Goal: Navigation & Orientation: Find specific page/section

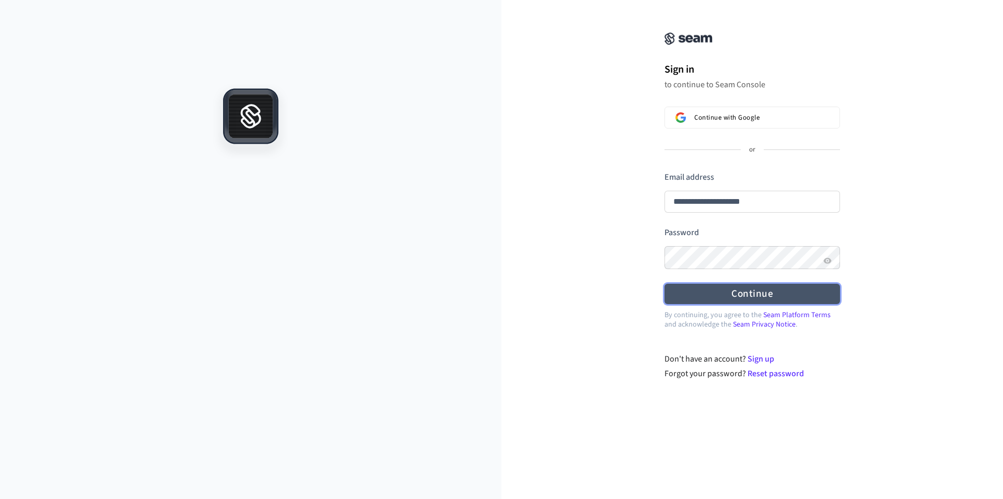
click at [765, 296] on button "Continue" at bounding box center [751, 294] width 175 height 20
type input "**********"
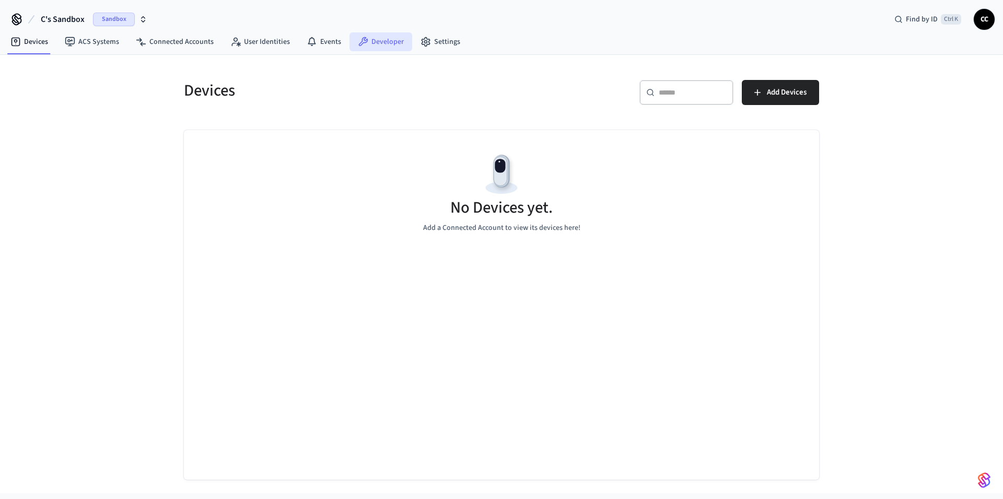
click at [386, 45] on link "Developer" at bounding box center [380, 41] width 63 height 19
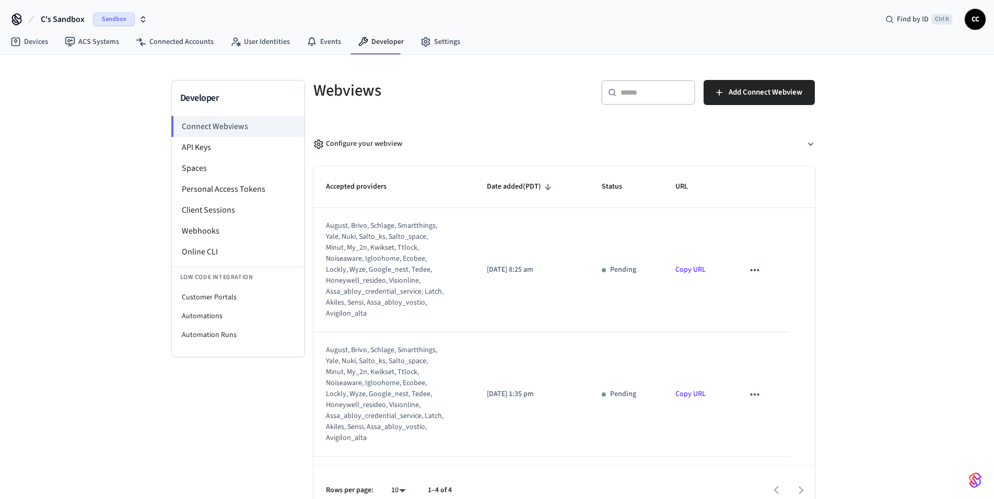
click at [263, 6] on div "C's Sandbox Sandbox Find by ID Ctrl K CC" at bounding box center [497, 15] width 994 height 30
click at [207, 153] on li "API Keys" at bounding box center [238, 147] width 133 height 21
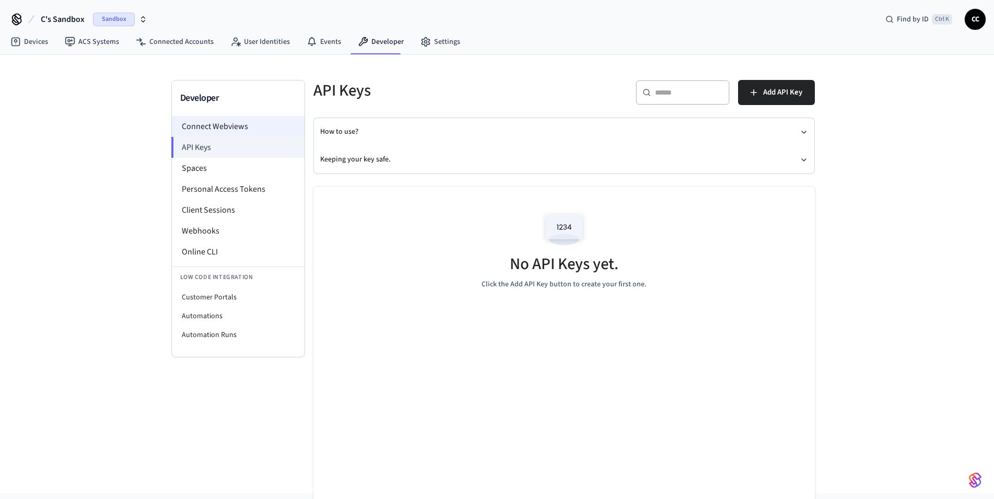
click at [200, 123] on li "Connect Webviews" at bounding box center [238, 126] width 133 height 21
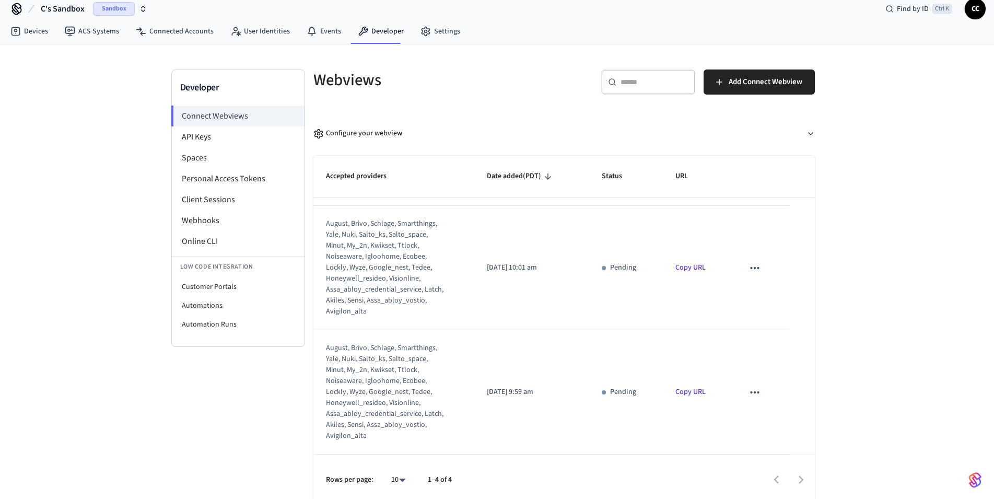
scroll to position [17, 0]
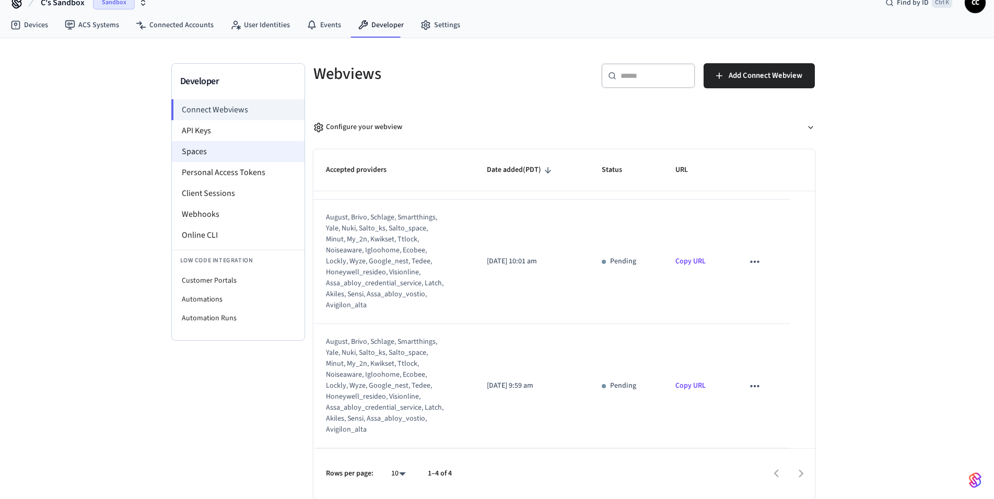
click at [204, 155] on li "Spaces" at bounding box center [238, 151] width 133 height 21
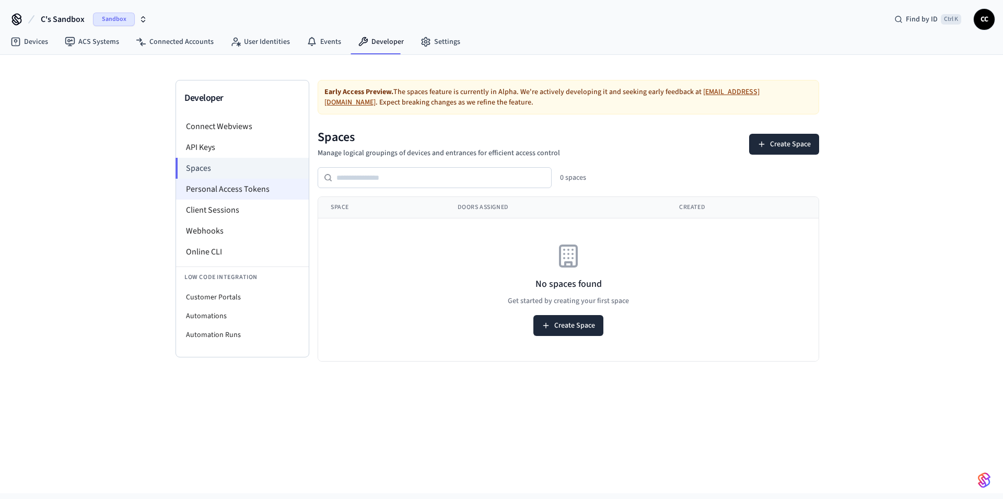
click at [210, 195] on li "Personal Access Tokens" at bounding box center [242, 189] width 133 height 21
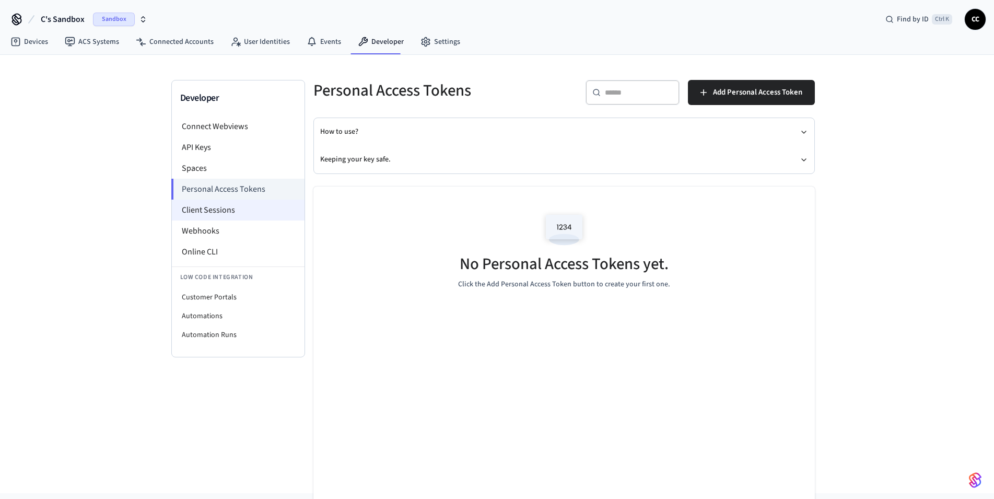
click at [201, 213] on li "Client Sessions" at bounding box center [238, 210] width 133 height 21
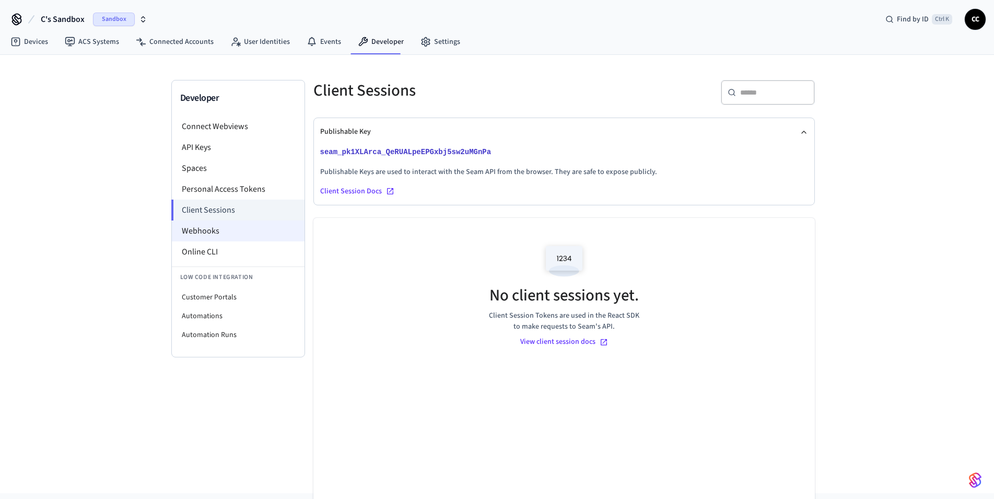
click at [214, 237] on li "Webhooks" at bounding box center [238, 230] width 133 height 21
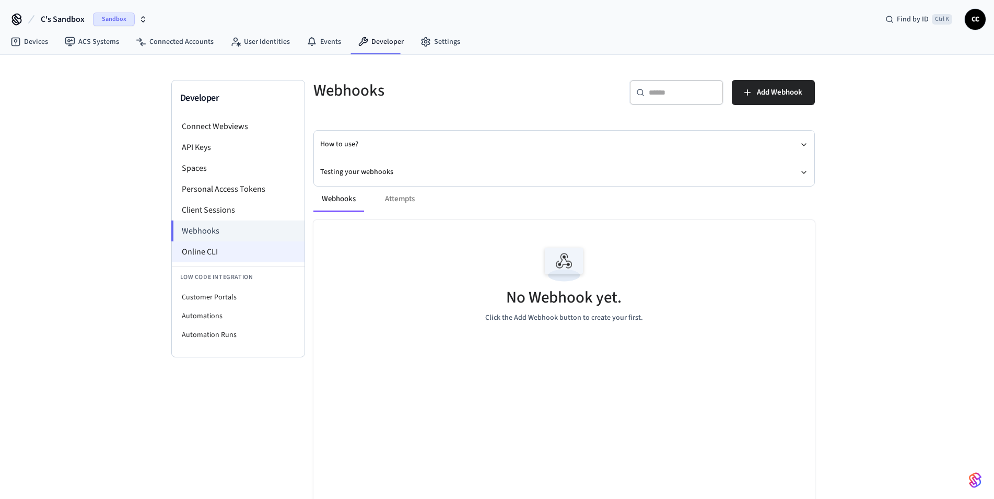
click at [198, 252] on li "Online CLI" at bounding box center [238, 251] width 133 height 21
click at [442, 39] on link "Settings" at bounding box center [440, 41] width 56 height 19
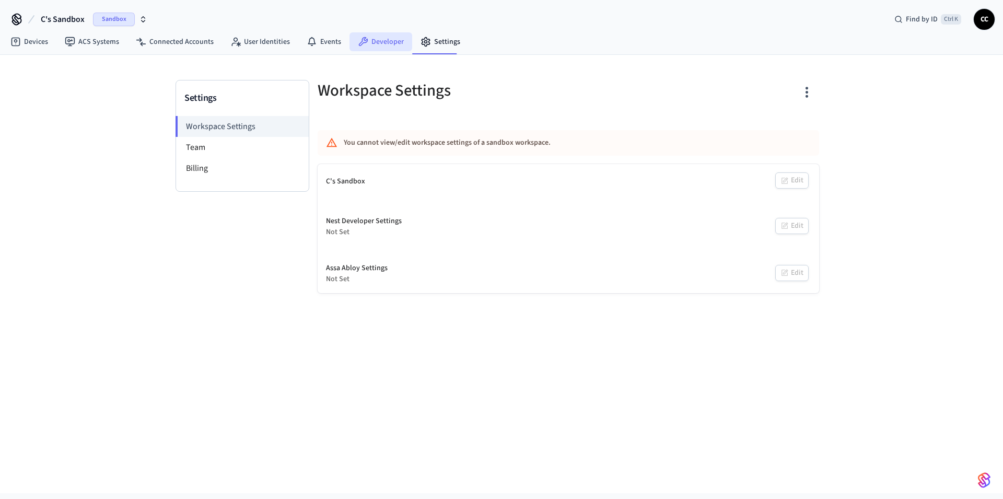
click at [384, 48] on link "Developer" at bounding box center [380, 41] width 63 height 19
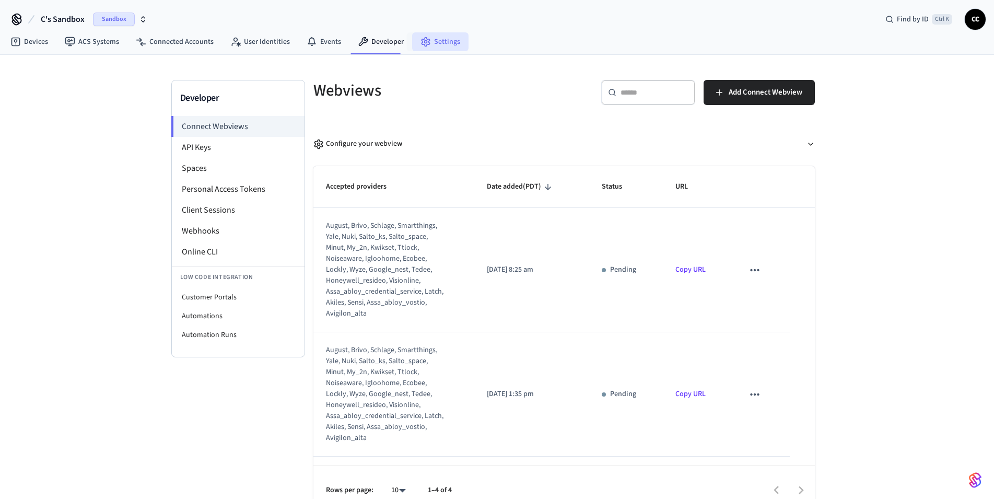
click at [441, 39] on link "Settings" at bounding box center [440, 41] width 56 height 19
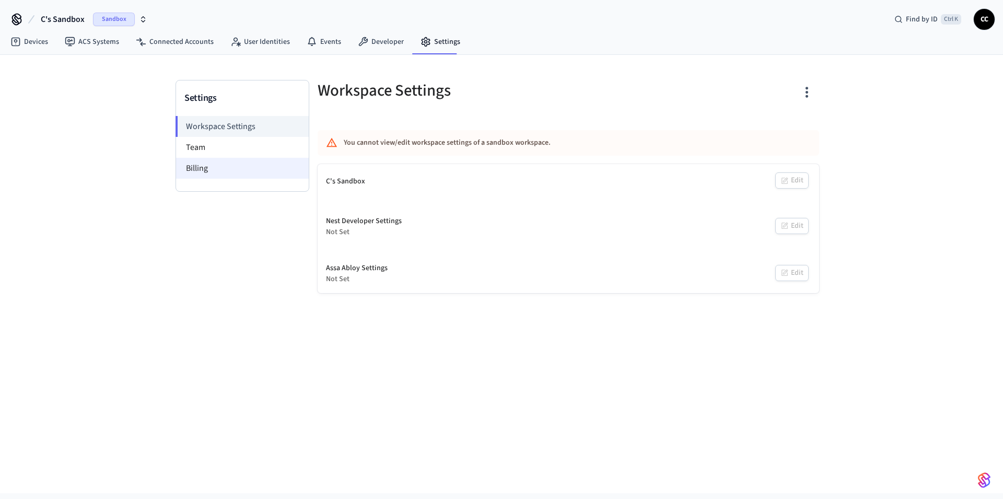
click at [187, 166] on li "Billing" at bounding box center [242, 168] width 133 height 21
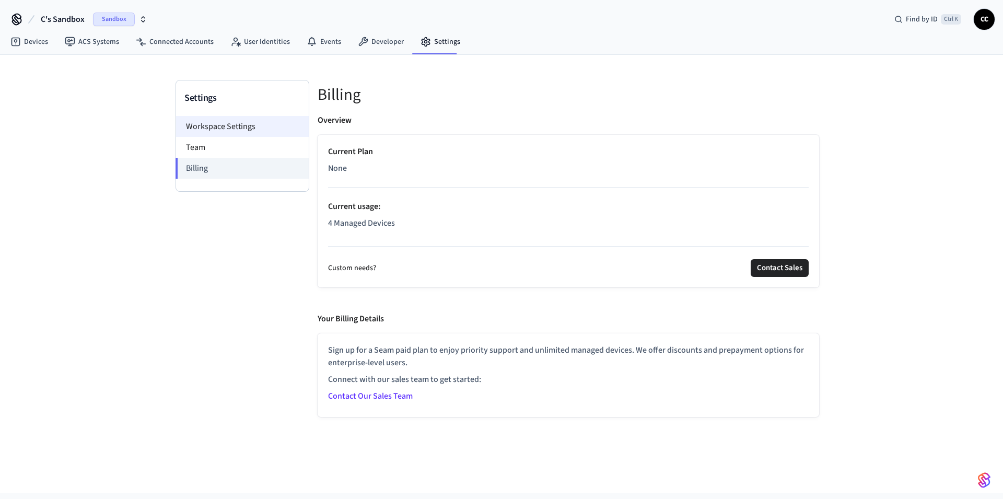
click at [222, 131] on li "Workspace Settings" at bounding box center [242, 126] width 133 height 21
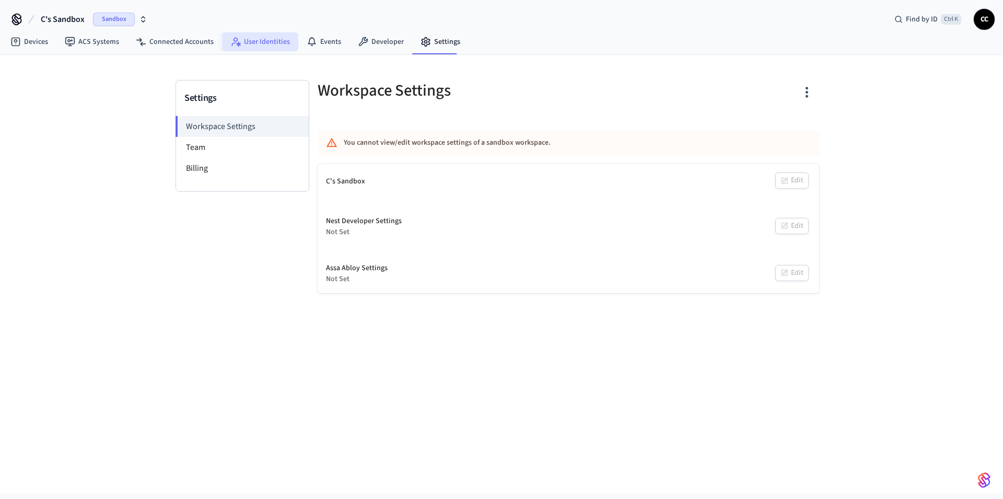
click at [255, 48] on link "User Identities" at bounding box center [260, 41] width 76 height 19
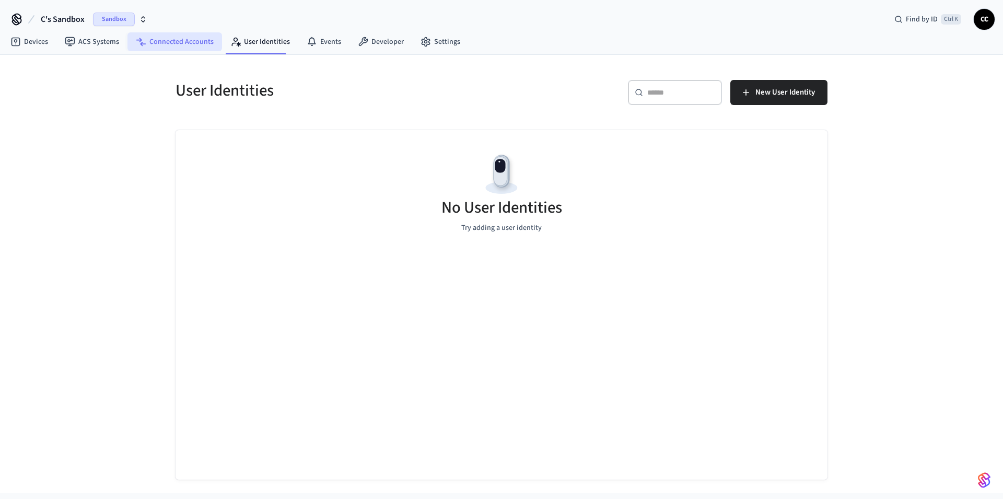
click at [195, 47] on link "Connected Accounts" at bounding box center [174, 41] width 95 height 19
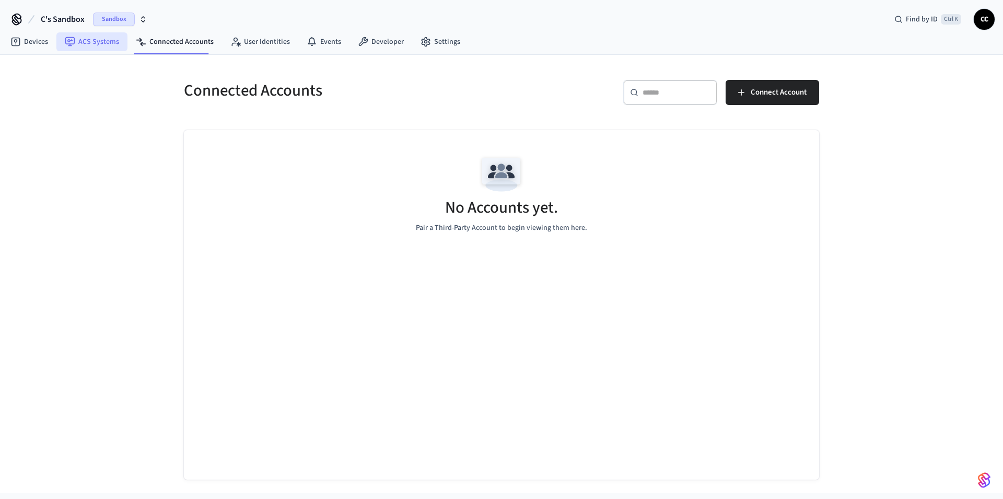
click at [97, 49] on link "ACS Systems" at bounding box center [91, 41] width 71 height 19
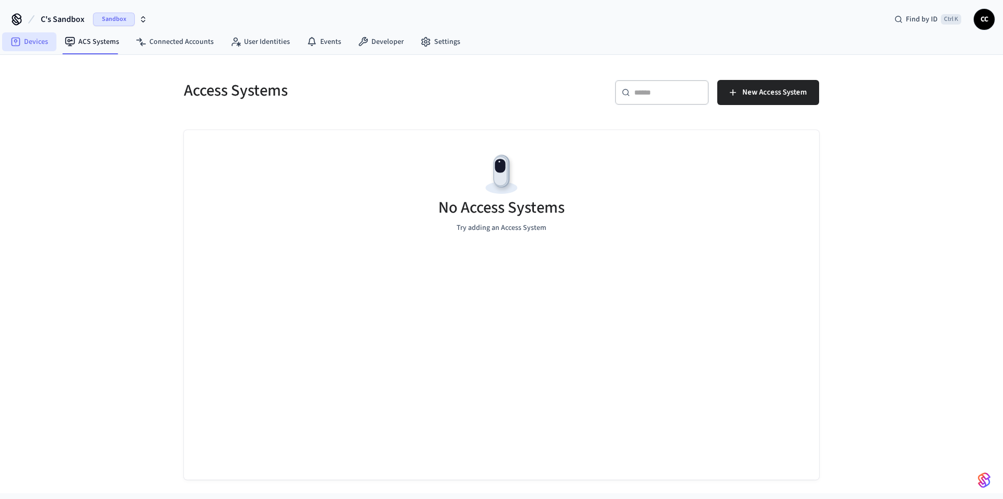
click at [33, 49] on link "Devices" at bounding box center [29, 41] width 54 height 19
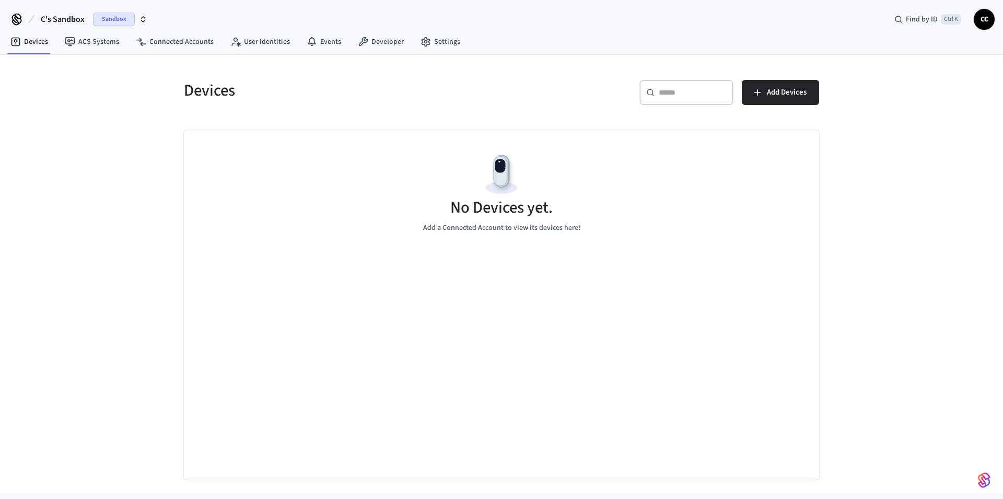
click at [119, 19] on span "Sandbox" at bounding box center [114, 20] width 42 height 14
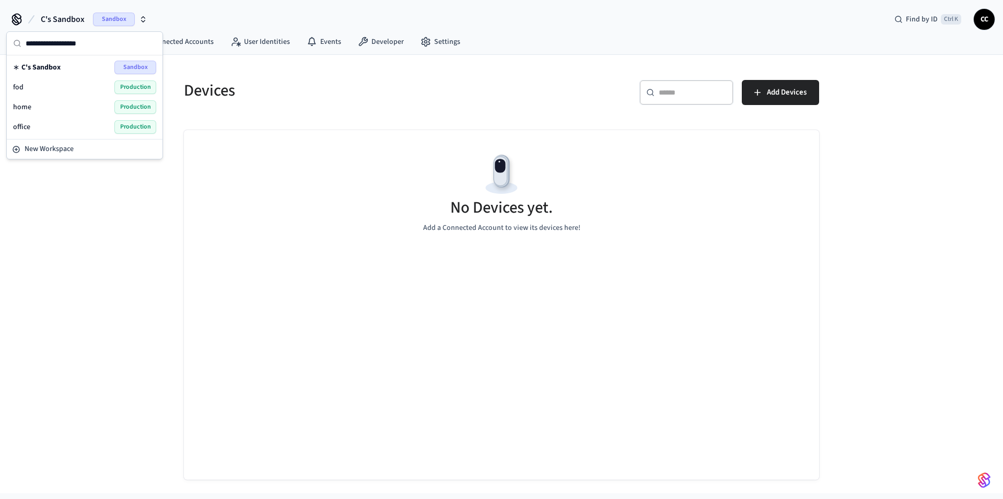
click at [50, 82] on div "fod Production" at bounding box center [84, 87] width 143 height 14
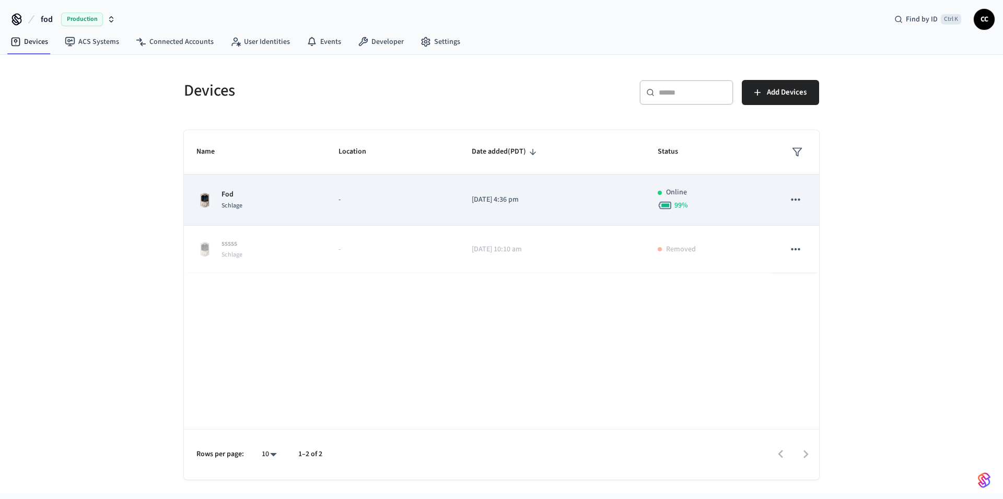
click at [802, 204] on icon "sticky table" at bounding box center [796, 200] width 14 height 14
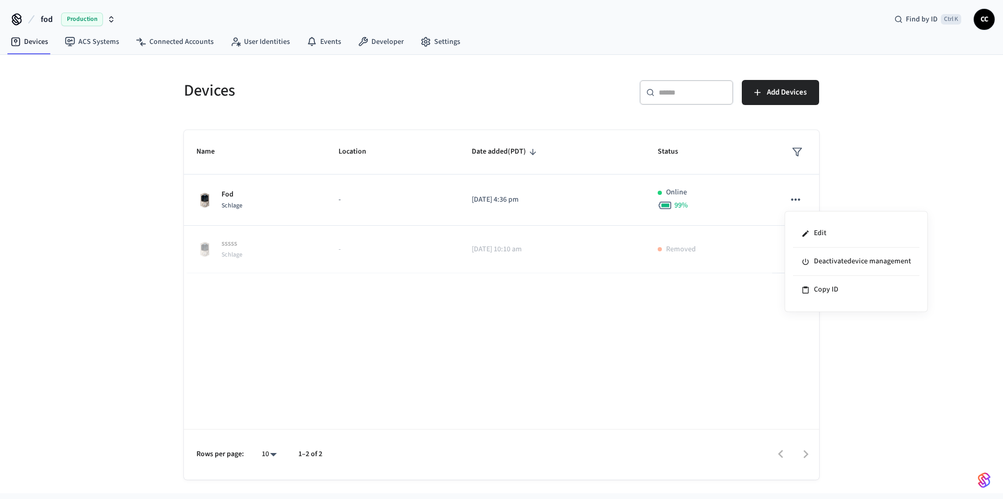
click at [229, 196] on div at bounding box center [501, 249] width 1003 height 499
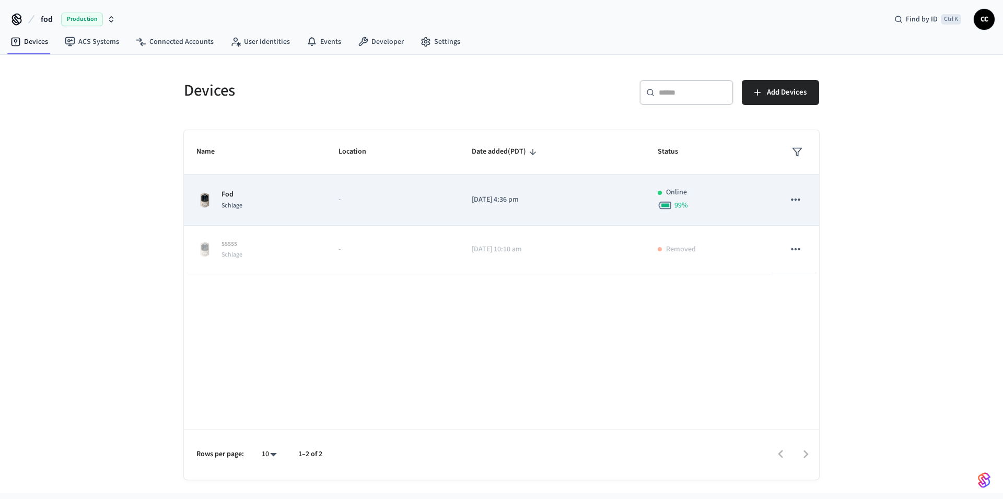
click at [283, 199] on div "Fod Schlage" at bounding box center [254, 200] width 117 height 22
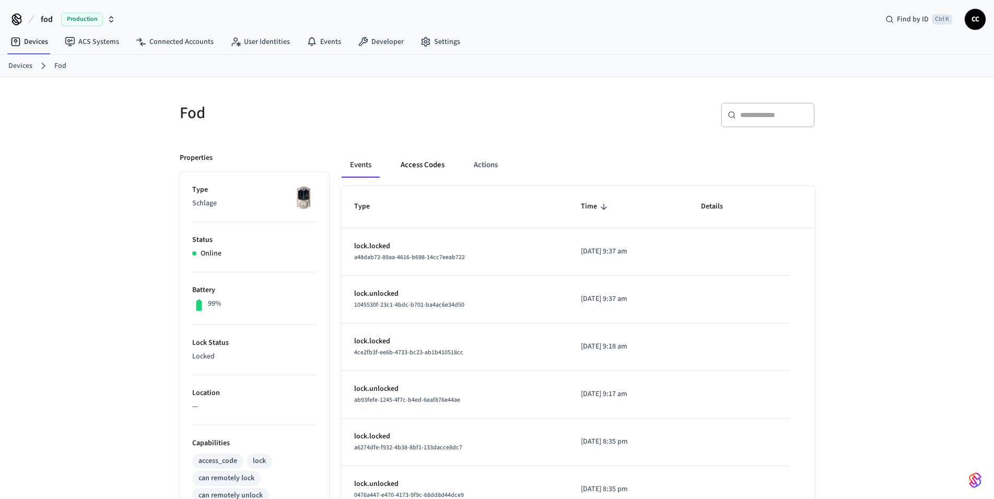
click at [418, 168] on button "Access Codes" at bounding box center [422, 165] width 61 height 25
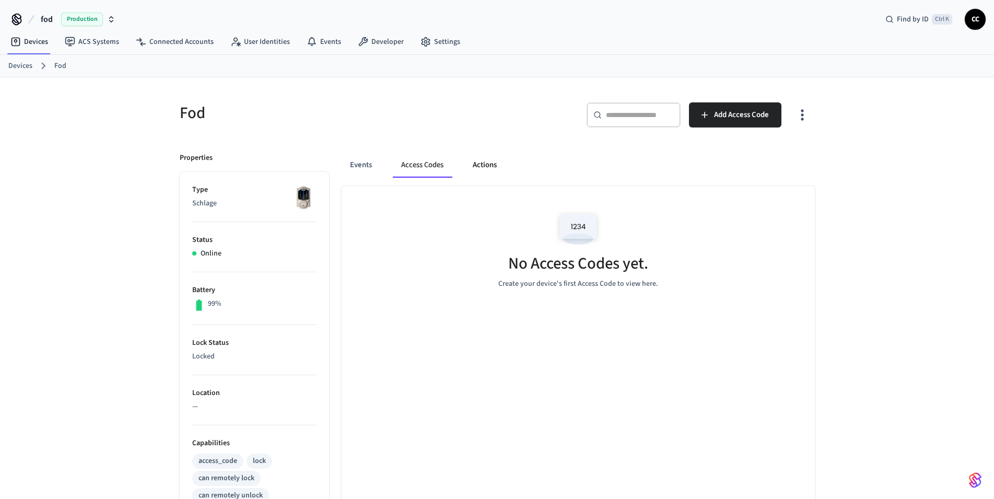
click at [480, 166] on button "Actions" at bounding box center [484, 165] width 41 height 25
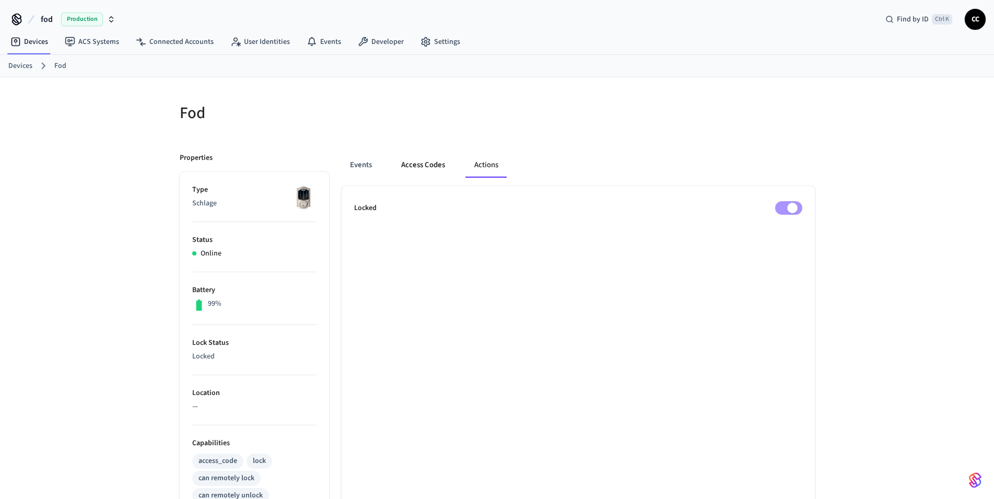
click at [427, 168] on button "Access Codes" at bounding box center [423, 165] width 61 height 25
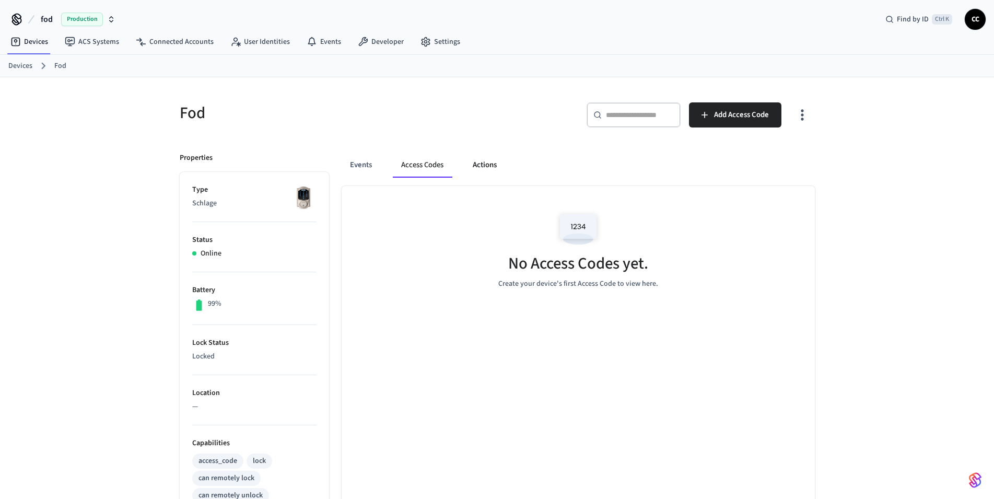
click at [483, 170] on button "Actions" at bounding box center [484, 165] width 41 height 25
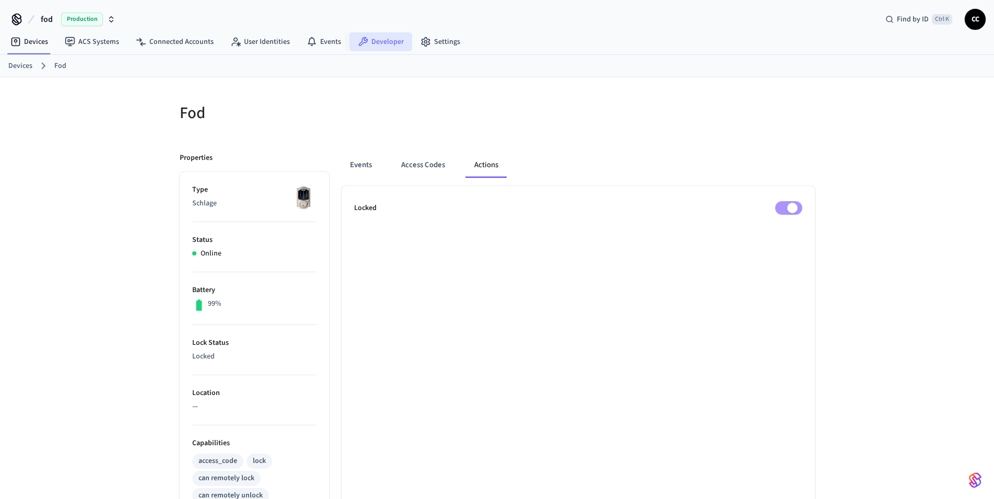
click at [384, 42] on link "Developer" at bounding box center [380, 41] width 63 height 19
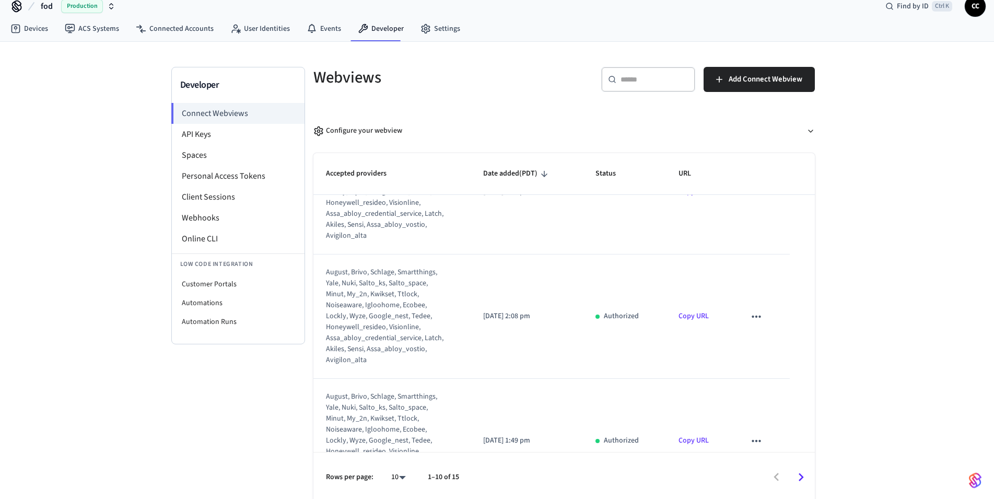
scroll to position [17, 0]
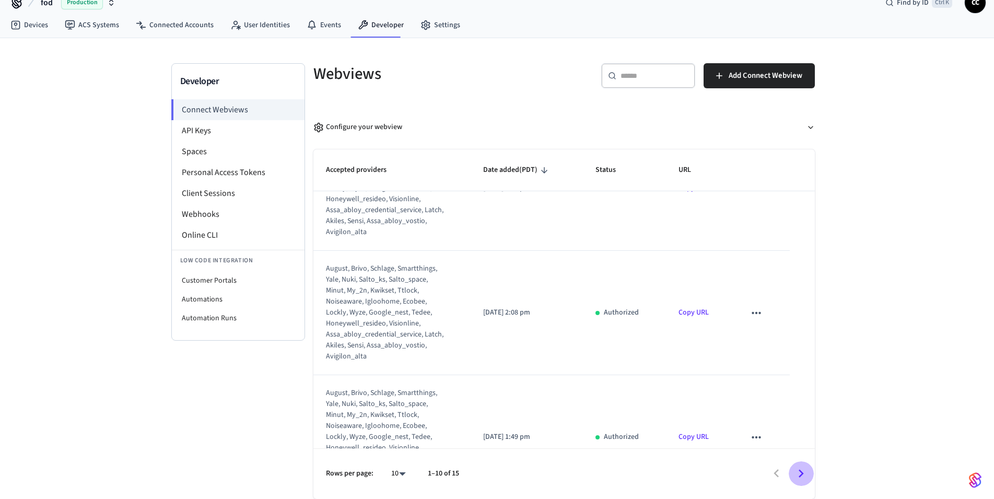
click at [803, 474] on icon "Go to next page" at bounding box center [801, 473] width 16 height 16
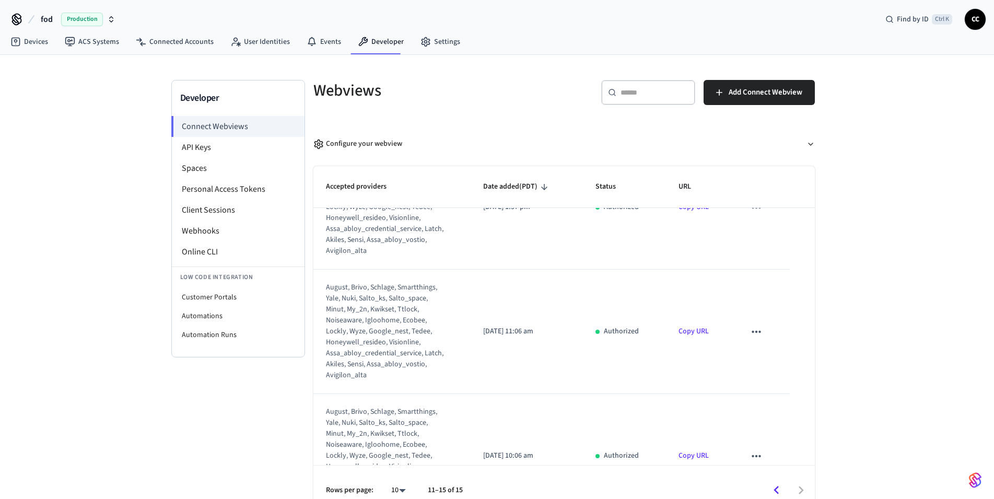
scroll to position [0, 0]
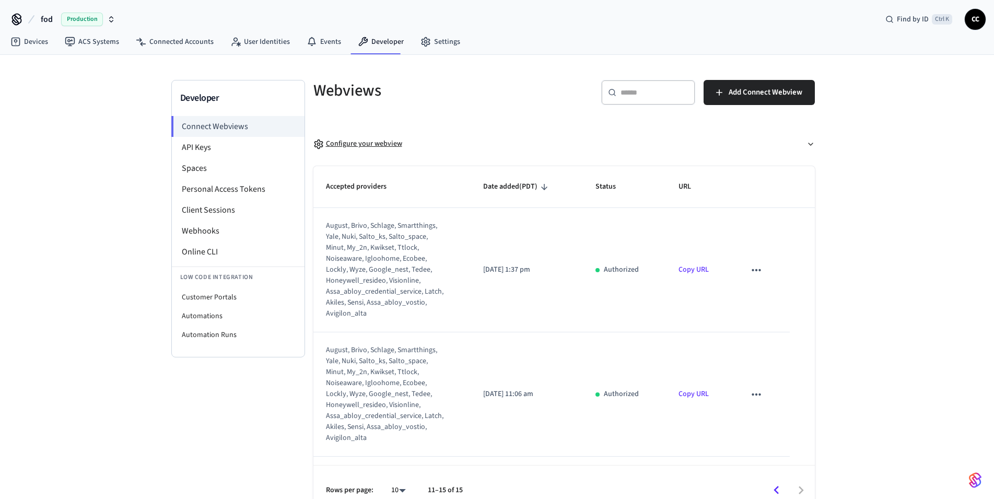
click at [346, 143] on div "Configure your webview" at bounding box center [357, 143] width 89 height 11
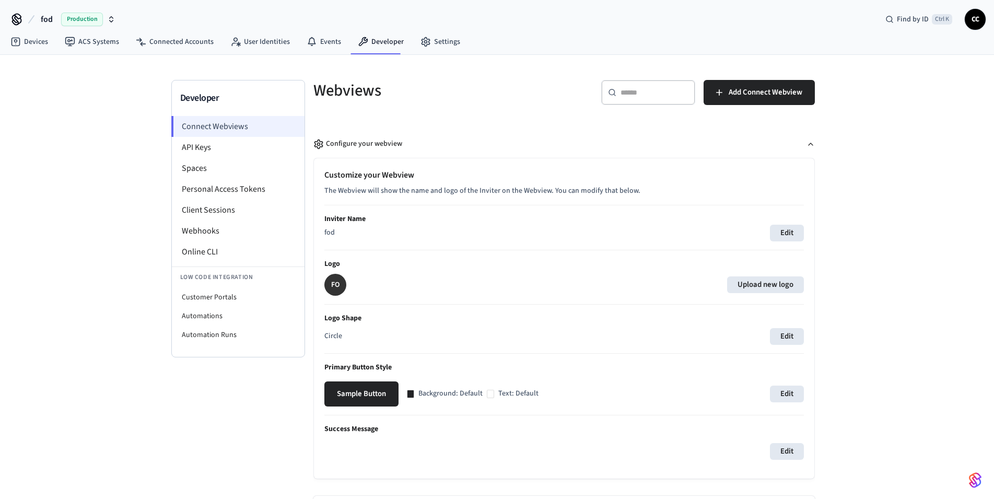
click at [206, 125] on li "Connect Webviews" at bounding box center [237, 126] width 133 height 21
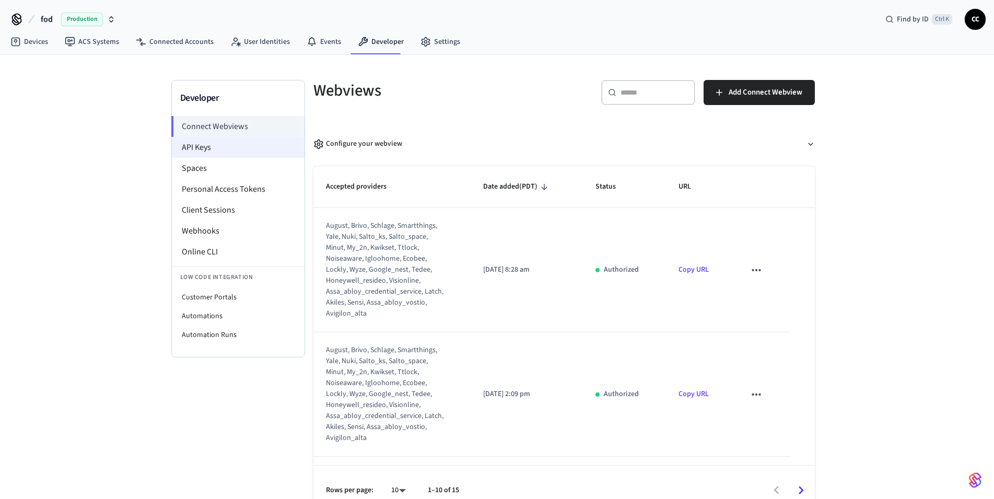
click at [195, 143] on li "API Keys" at bounding box center [238, 147] width 133 height 21
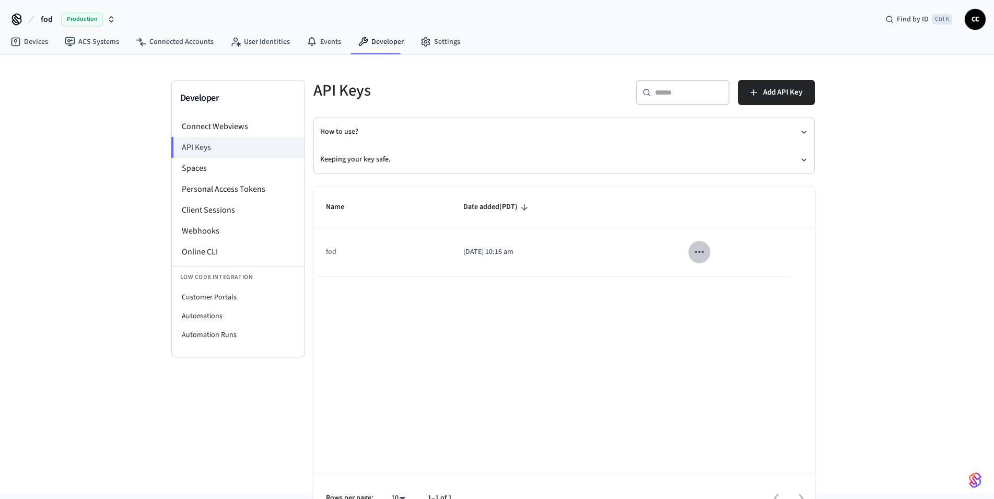
click at [704, 256] on icon "sticky table" at bounding box center [700, 252] width 14 height 14
click at [658, 254] on div at bounding box center [501, 249] width 1003 height 499
click at [196, 173] on li "Spaces" at bounding box center [238, 168] width 133 height 21
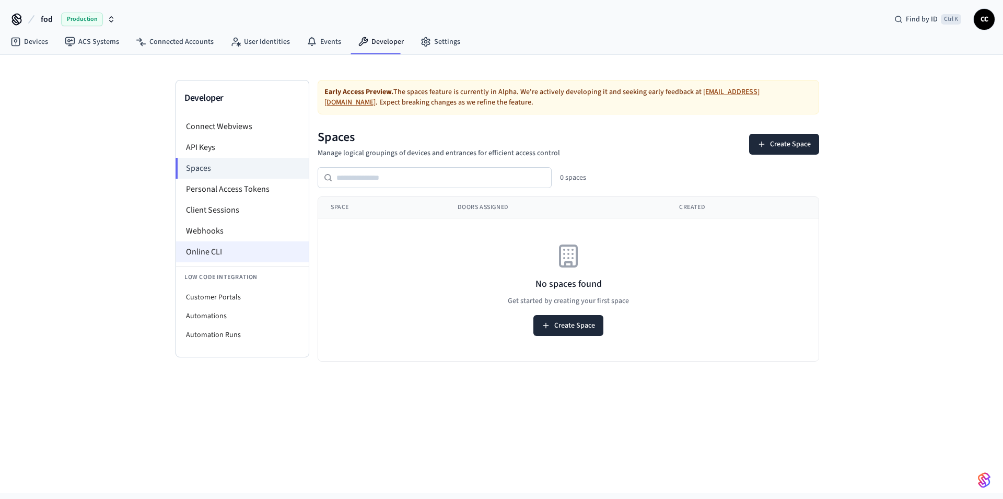
click at [225, 248] on li "Online CLI" at bounding box center [242, 251] width 133 height 21
click at [216, 297] on li "Customer Portals" at bounding box center [242, 297] width 133 height 19
select select "**********"
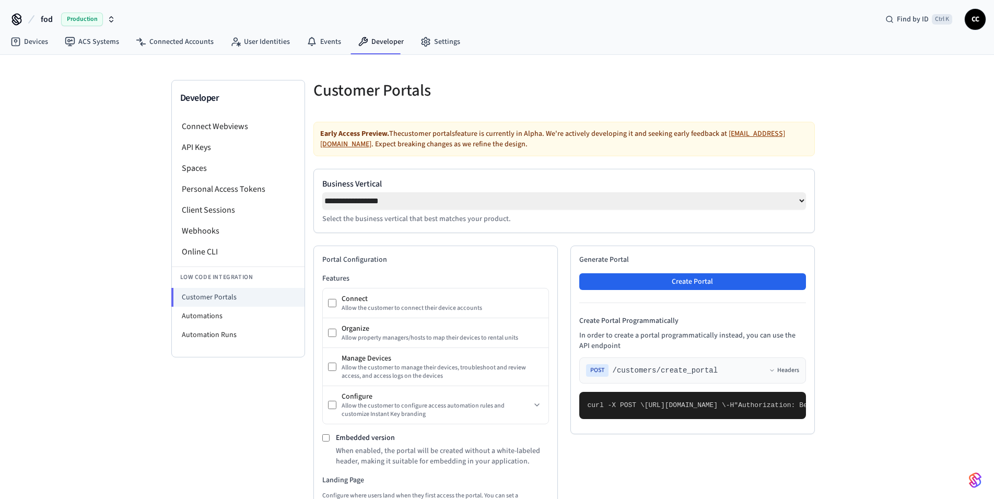
click at [980, 21] on span "CC" at bounding box center [975, 19] width 19 height 19
click at [783, 33] on div "Devices ACS Systems Connected Accounts User Identities Events Developer Settings" at bounding box center [497, 42] width 994 height 25
